Goal: Information Seeking & Learning: Learn about a topic

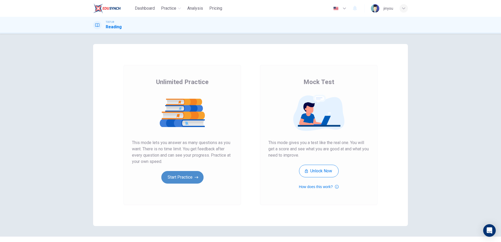
click at [189, 178] on button "Start Practice" at bounding box center [182, 177] width 42 height 13
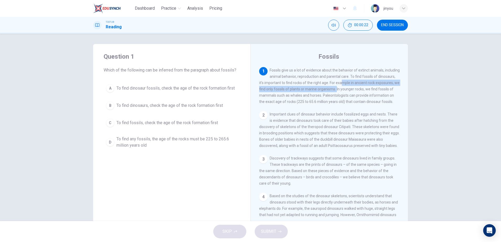
scroll to position [-1, 0]
drag, startPoint x: 335, startPoint y: 83, endPoint x: 336, endPoint y: 90, distance: 7.3
click at [336, 90] on span "Fossils give us a lot of evidence about the behavior of extinct animals, includ…" at bounding box center [329, 86] width 141 height 36
click at [341, 84] on span "Fossils give us a lot of evidence about the behavior of extinct animals, includ…" at bounding box center [329, 86] width 141 height 36
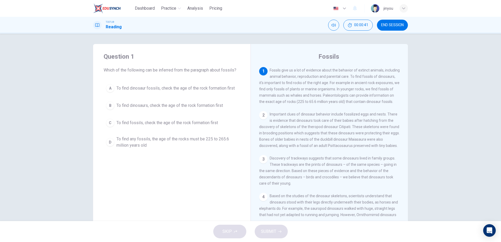
click at [158, 122] on span "To find fossils, check the age of the rock formation first" at bounding box center [166, 123] width 101 height 6
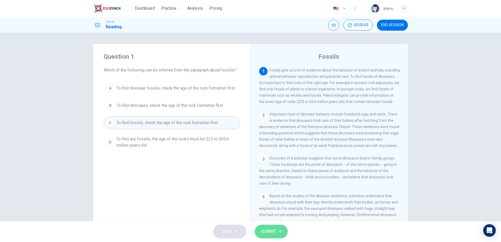
click at [274, 234] on span "SUBMIT" at bounding box center [268, 231] width 15 height 7
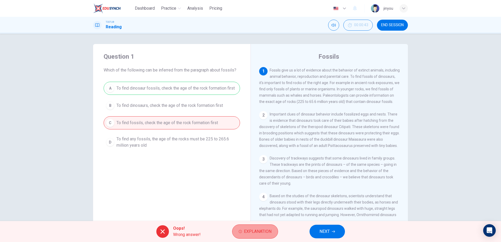
click at [241, 229] on button "Explanation" at bounding box center [255, 232] width 46 height 14
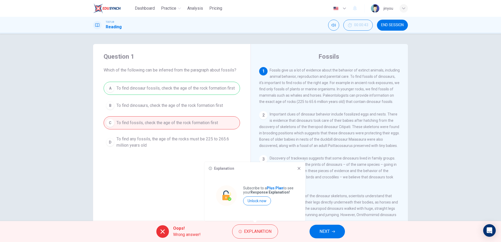
click at [300, 165] on div "Explanation Subscribe to a Plus Plan to see your Response Explanation! Unlock n…" at bounding box center [254, 191] width 101 height 59
click at [301, 169] on div "Explanation Subscribe to a Plus Plan to see your Response Explanation! Unlock n…" at bounding box center [254, 191] width 101 height 59
click at [301, 167] on icon at bounding box center [299, 168] width 4 height 4
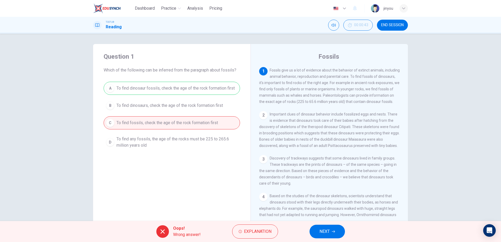
click at [322, 233] on span "NEXT" at bounding box center [324, 231] width 10 height 7
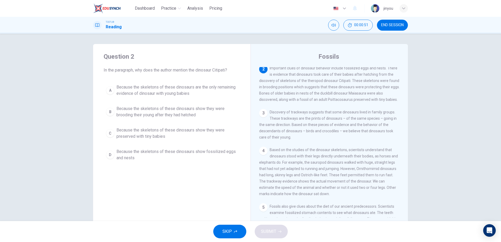
scroll to position [46, 0]
drag, startPoint x: 322, startPoint y: 84, endPoint x: 349, endPoint y: 83, distance: 26.7
click at [349, 83] on span "Important clues of dinosaur behavior include fossilized eggs and nests. There i…" at bounding box center [329, 84] width 141 height 36
click at [345, 9] on icon "button" at bounding box center [344, 8] width 6 height 6
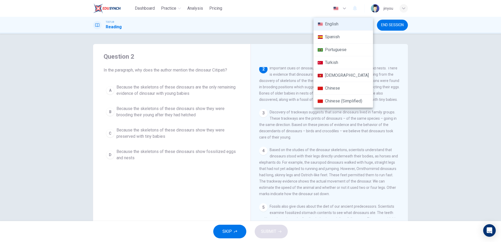
click at [432, 101] on div at bounding box center [250, 121] width 501 height 242
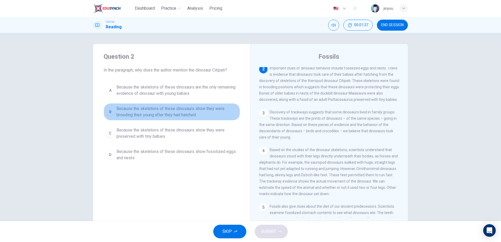
click at [142, 109] on span "Because the skeletons of these dinosaurs show they were brooding their young af…" at bounding box center [176, 112] width 121 height 13
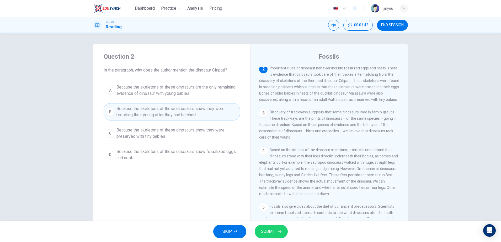
click at [271, 230] on span "SUBMIT" at bounding box center [268, 231] width 15 height 7
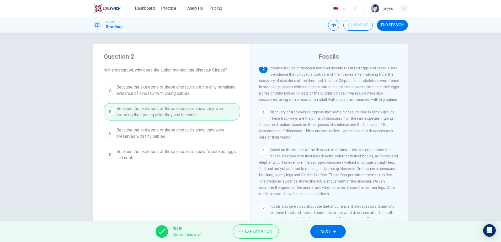
click at [328, 234] on span "NEXT" at bounding box center [325, 231] width 10 height 7
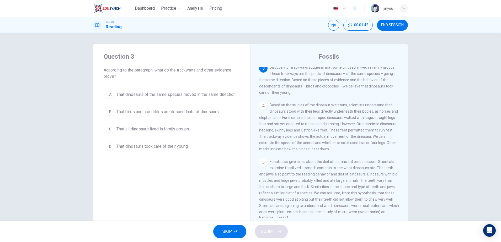
scroll to position [91, 0]
drag, startPoint x: 102, startPoint y: 70, endPoint x: 179, endPoint y: 74, distance: 76.4
click at [179, 74] on div "Question 3 According to the paragraph, what do the trackways and other evidence…" at bounding box center [171, 102] width 157 height 117
click at [176, 75] on span "According to the paragraph, what do the trackways and other evidence prove?" at bounding box center [172, 73] width 136 height 13
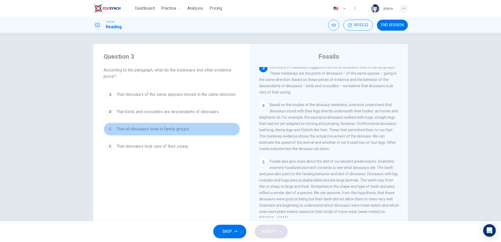
click at [175, 126] on span "That all dinosaurs lived in family groups" at bounding box center [152, 129] width 73 height 6
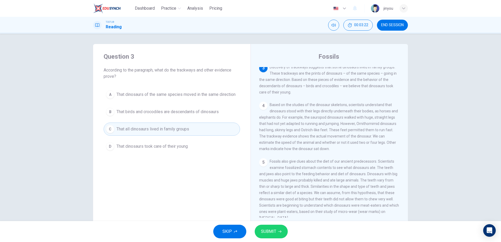
click at [272, 230] on span "SUBMIT" at bounding box center [268, 231] width 15 height 7
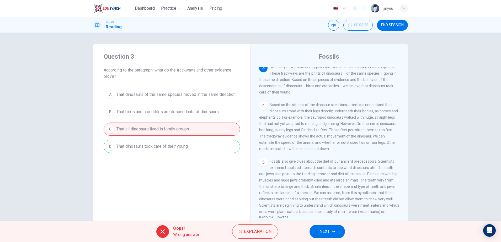
click at [326, 232] on span "NEXT" at bounding box center [324, 231] width 10 height 7
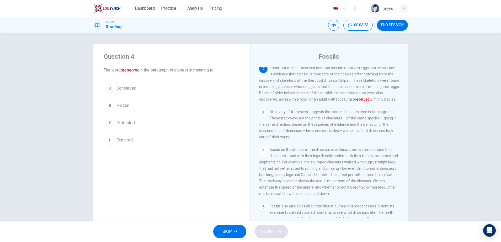
scroll to position [46, 0]
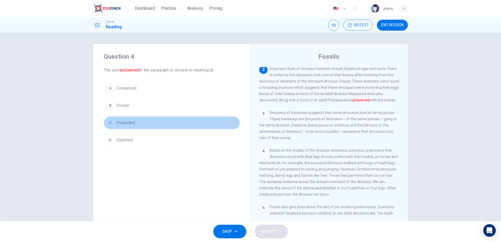
click at [163, 120] on button "C Protected" at bounding box center [172, 122] width 136 height 13
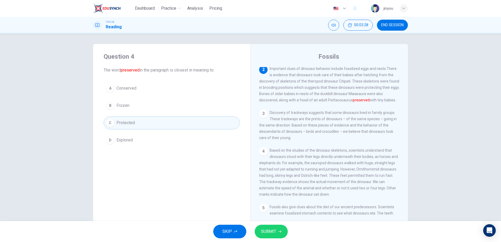
click at [265, 231] on span "SUBMIT" at bounding box center [268, 231] width 15 height 7
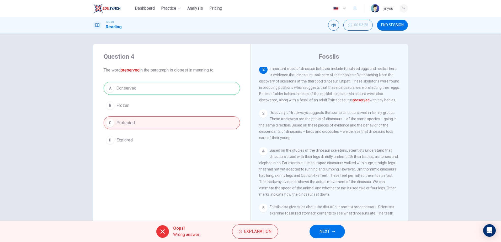
drag, startPoint x: 138, startPoint y: 89, endPoint x: 113, endPoint y: 89, distance: 24.6
click at [113, 89] on div "A Conserved B Frozen C Protected D Explored" at bounding box center [172, 114] width 136 height 65
drag, startPoint x: 118, startPoint y: 86, endPoint x: 123, endPoint y: 86, distance: 5.0
drag, startPoint x: 116, startPoint y: 86, endPoint x: 122, endPoint y: 86, distance: 6.3
click at [122, 86] on div "A Conserved B Frozen C Protected D Explored" at bounding box center [172, 114] width 136 height 65
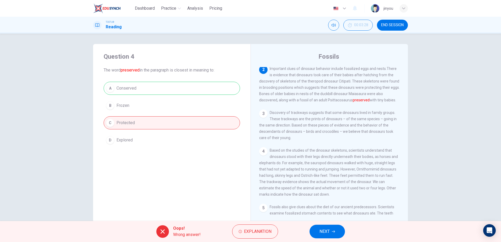
click at [114, 87] on div "A Conserved B Frozen C Protected D Explored" at bounding box center [172, 114] width 136 height 65
drag, startPoint x: 119, startPoint y: 87, endPoint x: 141, endPoint y: 87, distance: 21.5
click at [141, 87] on div "A Conserved B Frozen C Protected D Explored" at bounding box center [172, 114] width 136 height 65
click at [325, 225] on button "NEXT" at bounding box center [326, 232] width 35 height 14
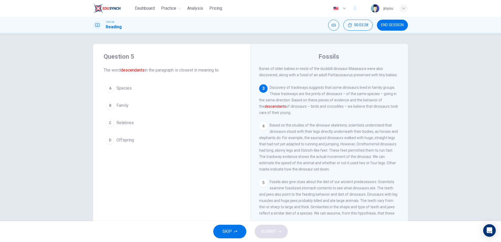
scroll to position [91, 0]
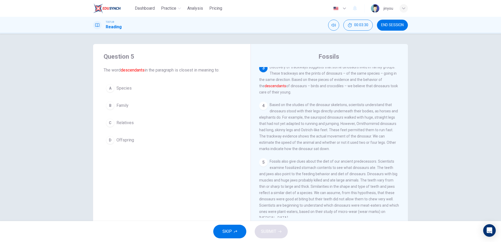
click at [164, 83] on button "A Species" at bounding box center [172, 88] width 136 height 13
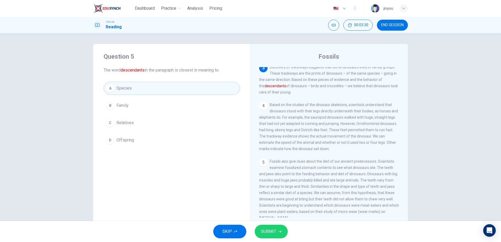
click at [161, 69] on span "The word descendants in the paragraph is closest in meaning to:" at bounding box center [172, 70] width 136 height 6
click at [162, 113] on div "A Species B Family C Relatives D Offspring" at bounding box center [172, 114] width 136 height 65
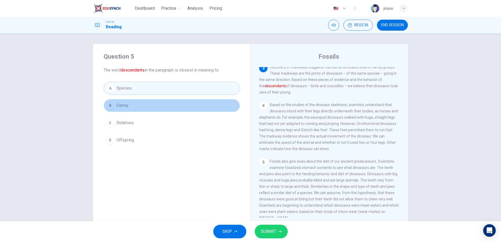
click at [152, 105] on button "B Family" at bounding box center [172, 105] width 136 height 13
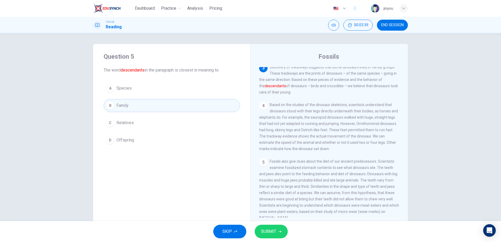
click at [138, 139] on button "D Offspring" at bounding box center [172, 140] width 136 height 13
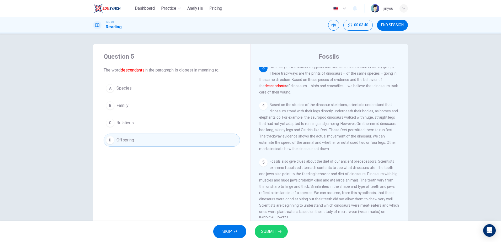
click at [276, 230] on button "SUBMIT" at bounding box center [271, 232] width 33 height 14
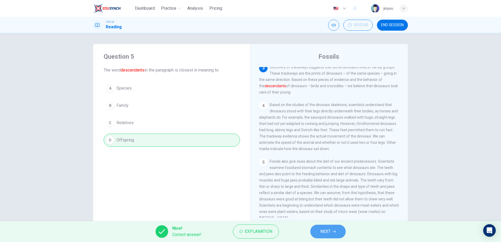
click at [330, 232] on span "NEXT" at bounding box center [325, 231] width 10 height 7
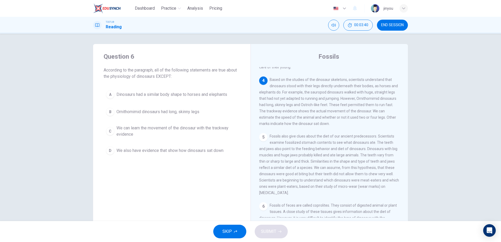
scroll to position [130, 0]
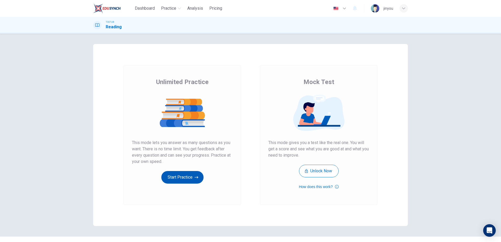
click at [184, 181] on button "Start Practice" at bounding box center [182, 177] width 42 height 13
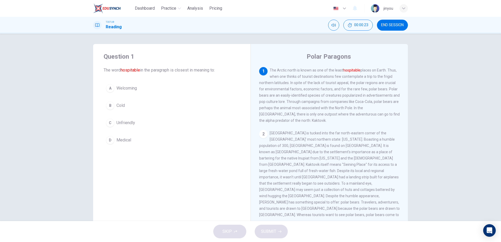
click at [125, 127] on button "C Unfriendly" at bounding box center [172, 122] width 136 height 13
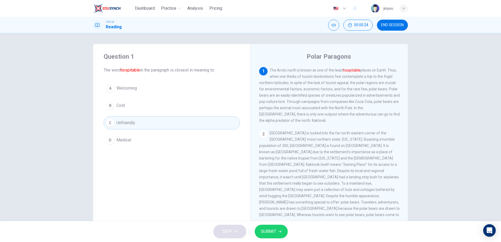
click at [273, 232] on span "SUBMIT" at bounding box center [268, 231] width 15 height 7
